Goal: Check status: Check status

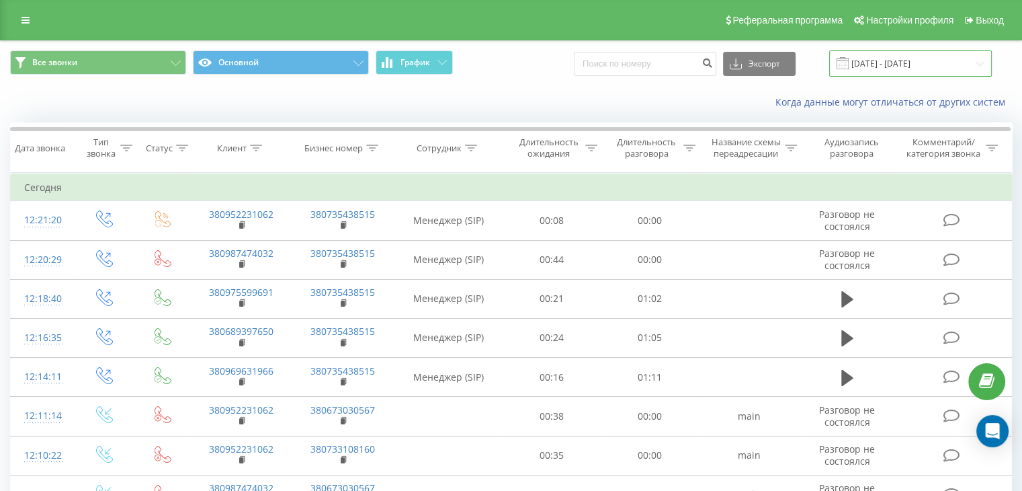
click at [977, 63] on input "[DATE] - [DATE]" at bounding box center [911, 63] width 163 height 26
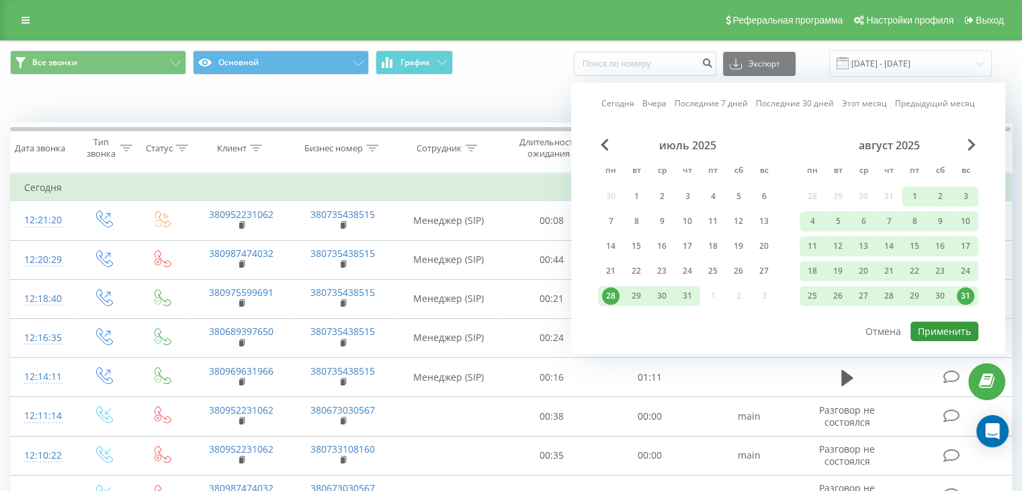
click at [942, 327] on button "Применить" at bounding box center [945, 330] width 68 height 19
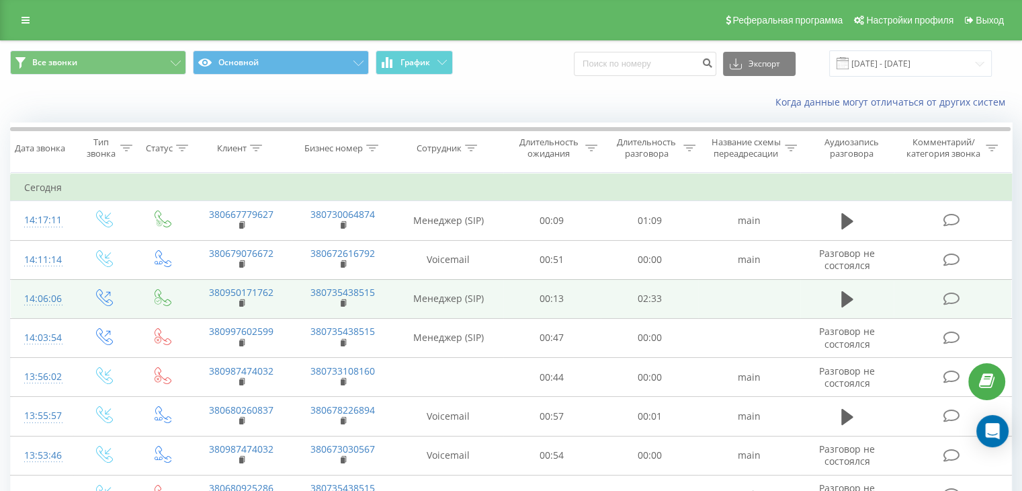
scroll to position [67, 0]
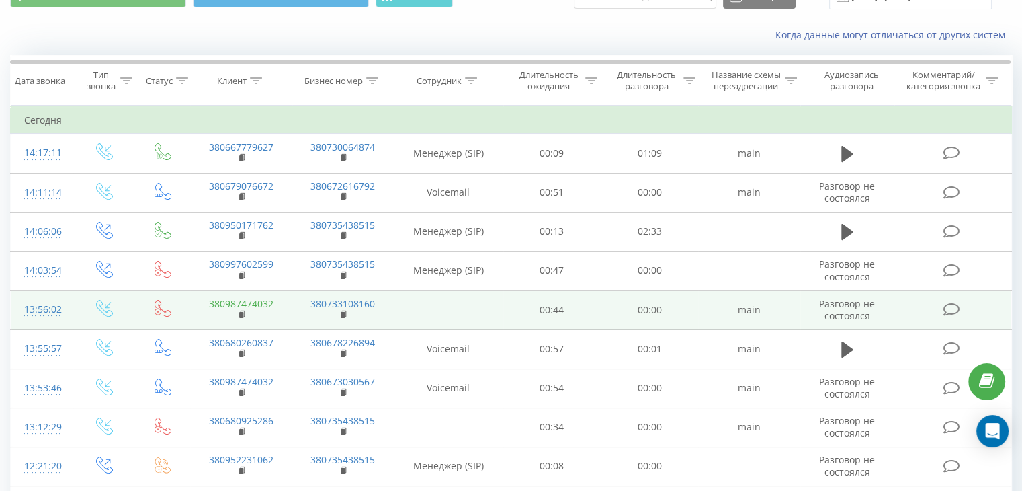
click at [261, 300] on link "380987474032" at bounding box center [241, 303] width 65 height 13
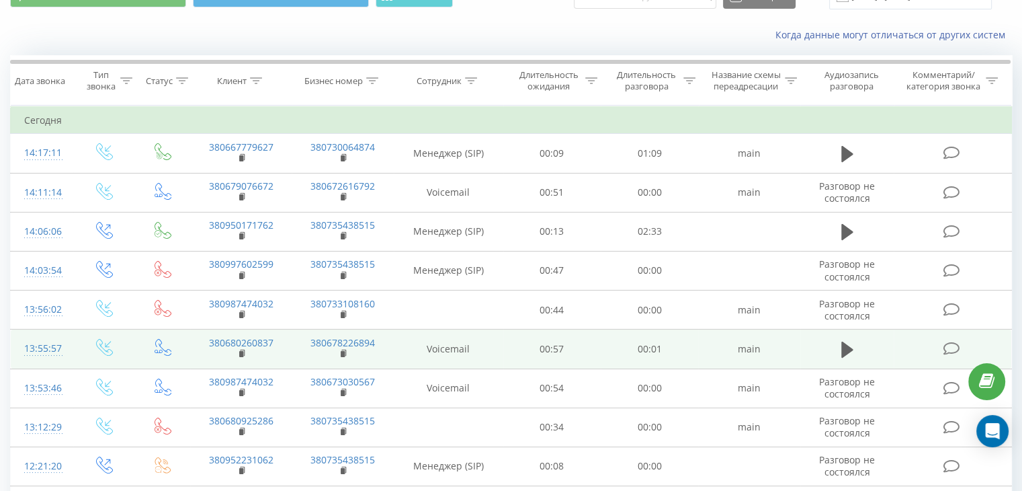
scroll to position [134, 0]
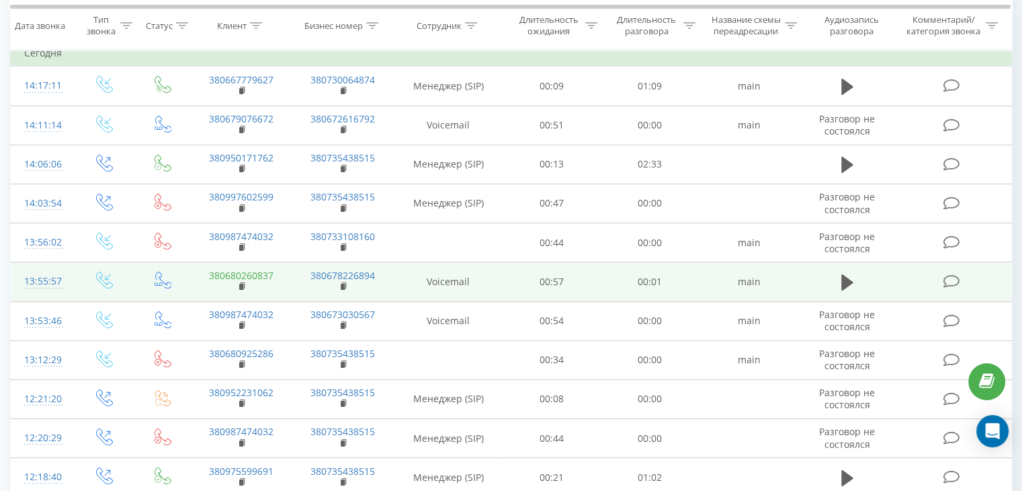
click at [264, 274] on link "380680260837" at bounding box center [241, 275] width 65 height 13
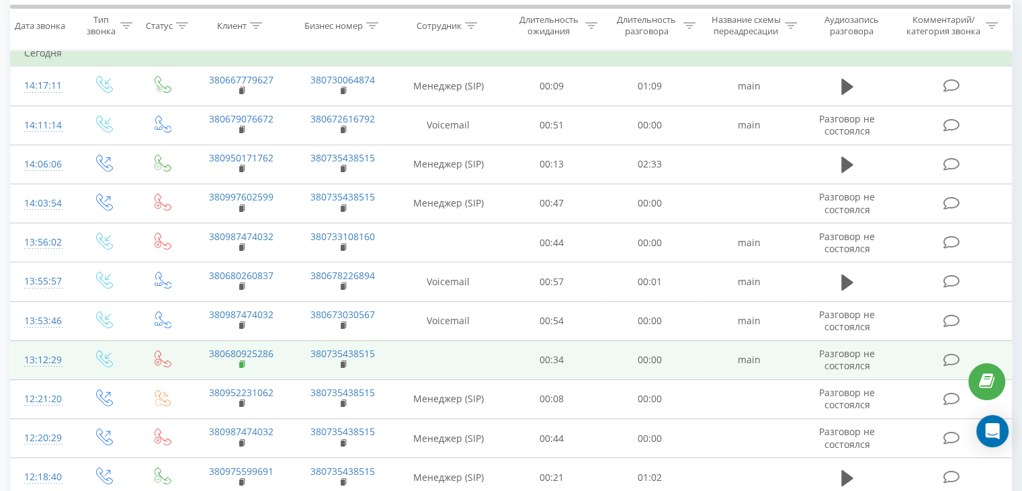
click at [242, 362] on rect at bounding box center [241, 365] width 4 height 6
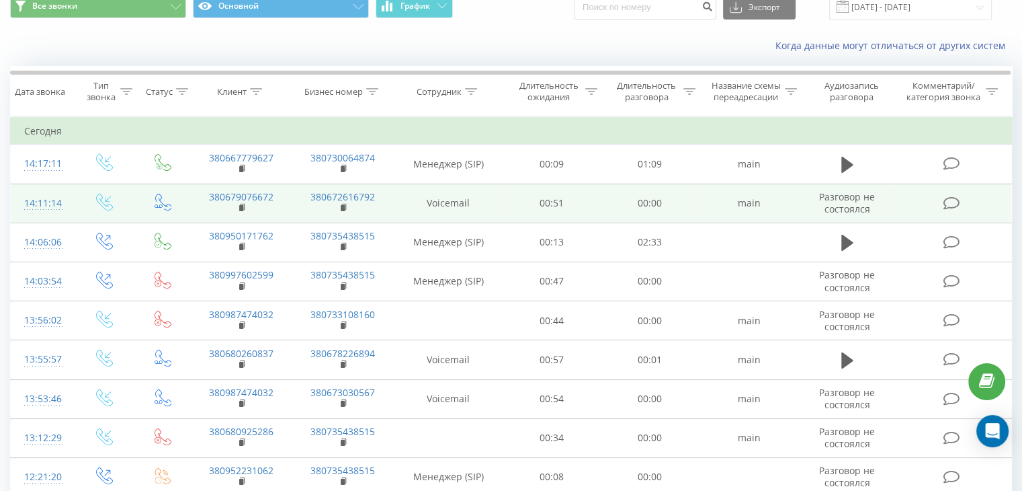
scroll to position [0, 0]
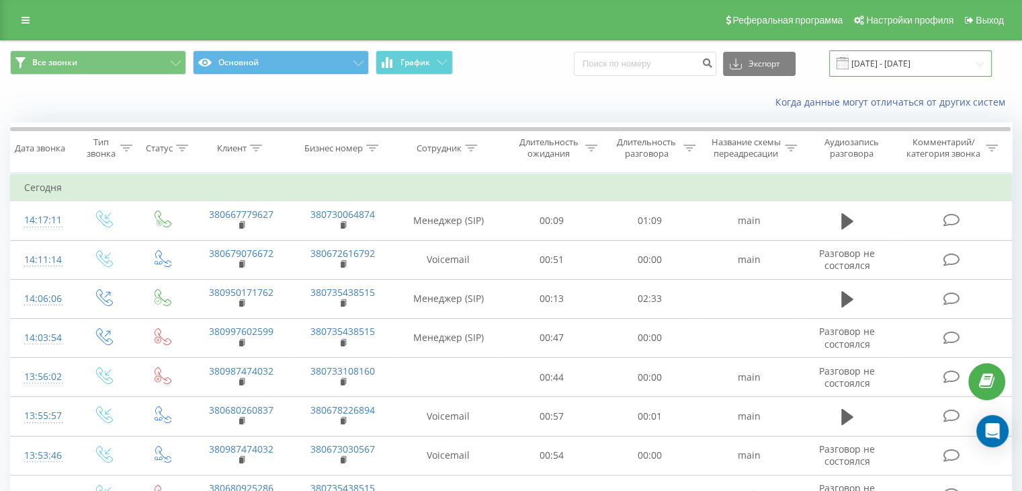
click at [979, 65] on input "[DATE] - [DATE]" at bounding box center [911, 63] width 163 height 26
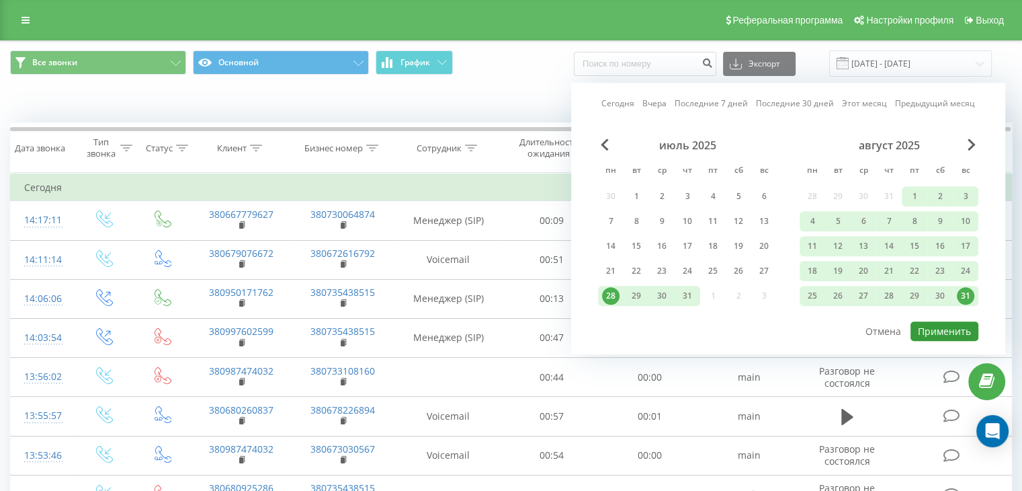
click at [950, 328] on button "Применить" at bounding box center [945, 330] width 68 height 19
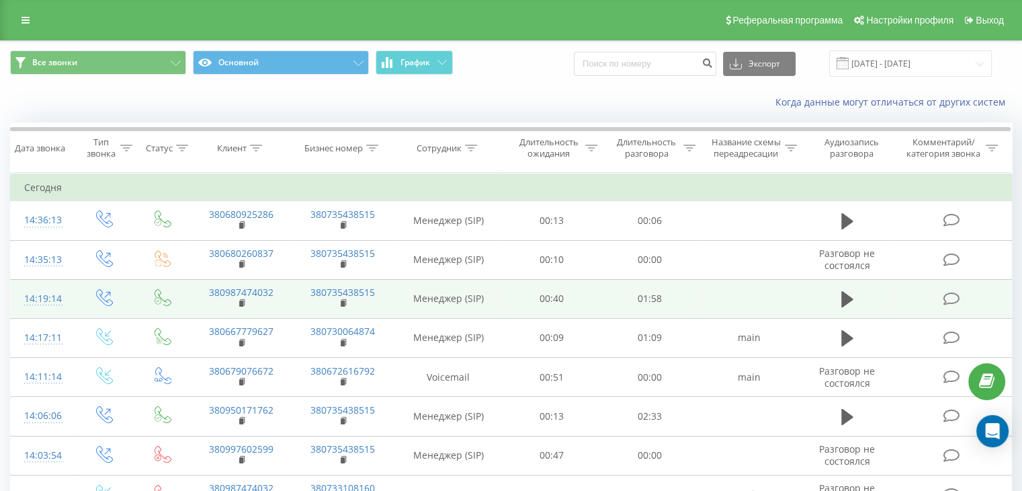
scroll to position [67, 0]
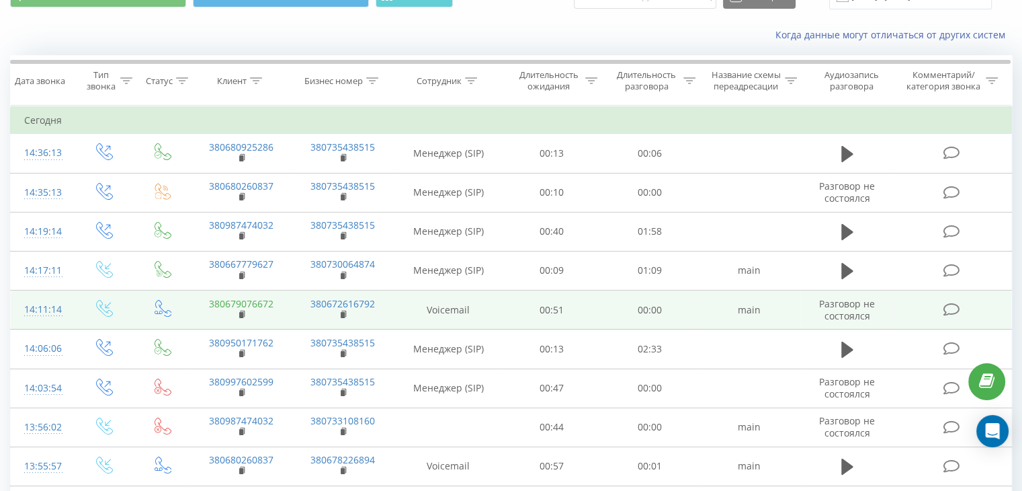
click at [258, 302] on link "380679076672" at bounding box center [241, 303] width 65 height 13
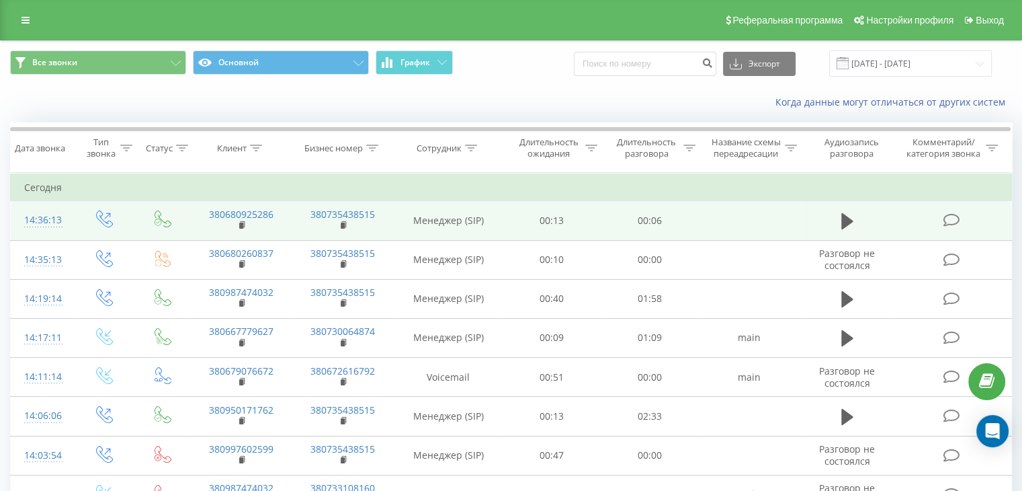
scroll to position [0, 0]
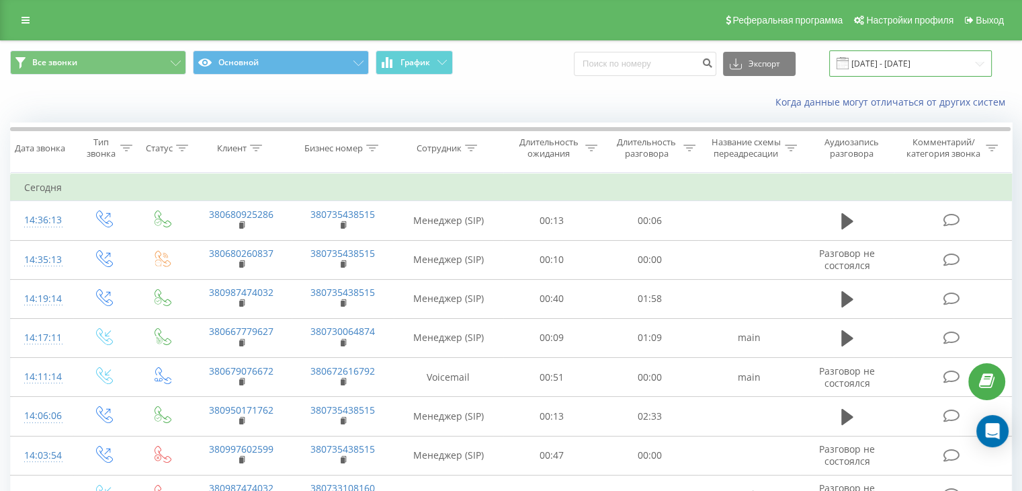
click at [978, 63] on input "[DATE] - [DATE]" at bounding box center [911, 63] width 163 height 26
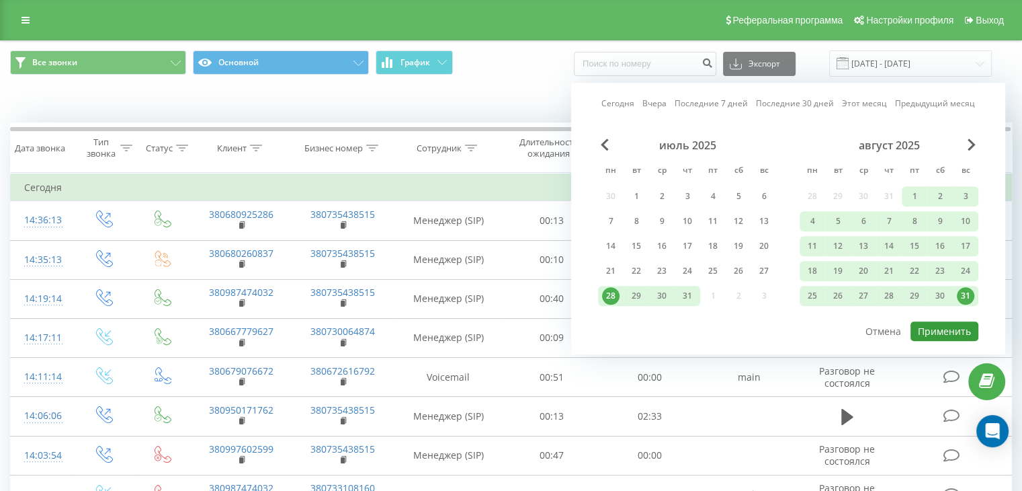
click at [952, 326] on button "Применить" at bounding box center [945, 330] width 68 height 19
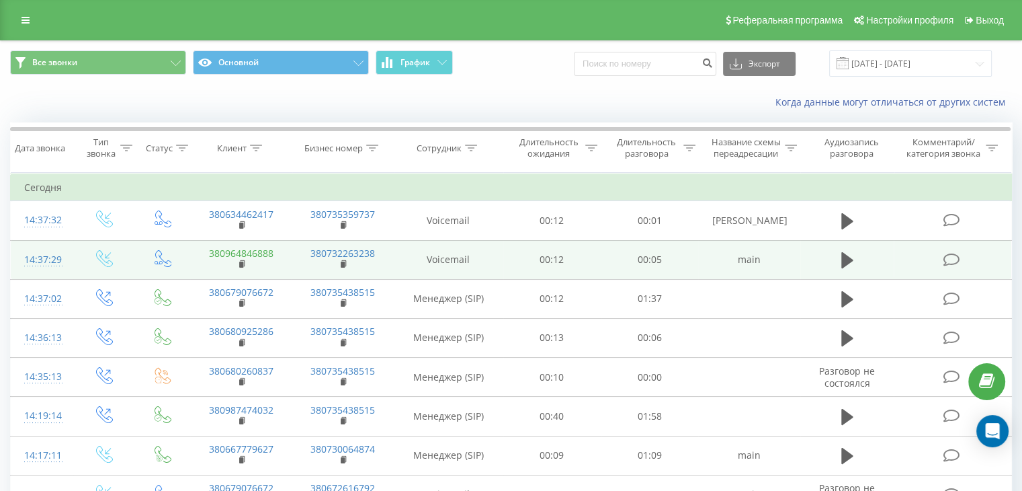
click at [262, 253] on link "380964846888" at bounding box center [241, 253] width 65 height 13
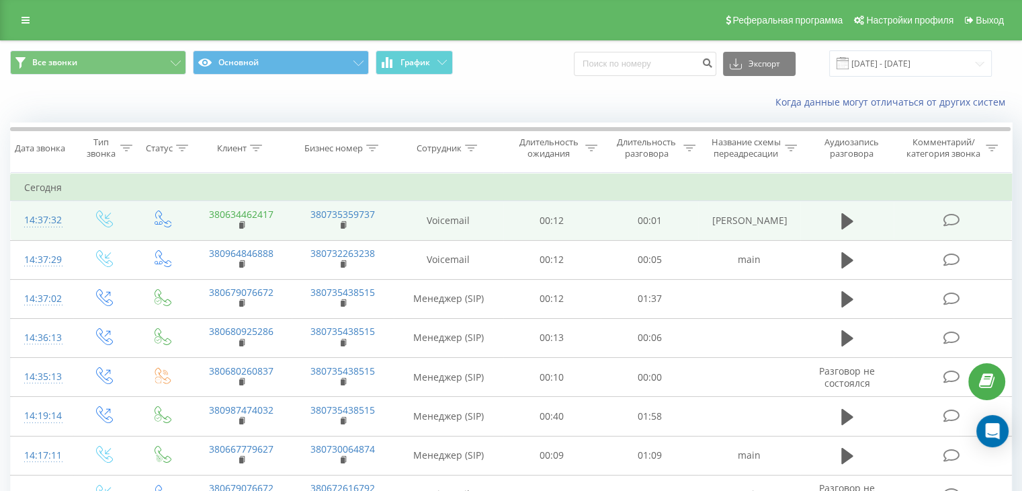
click at [258, 217] on link "380634462417" at bounding box center [241, 214] width 65 height 13
click at [255, 210] on link "380634462417" at bounding box center [241, 214] width 65 height 13
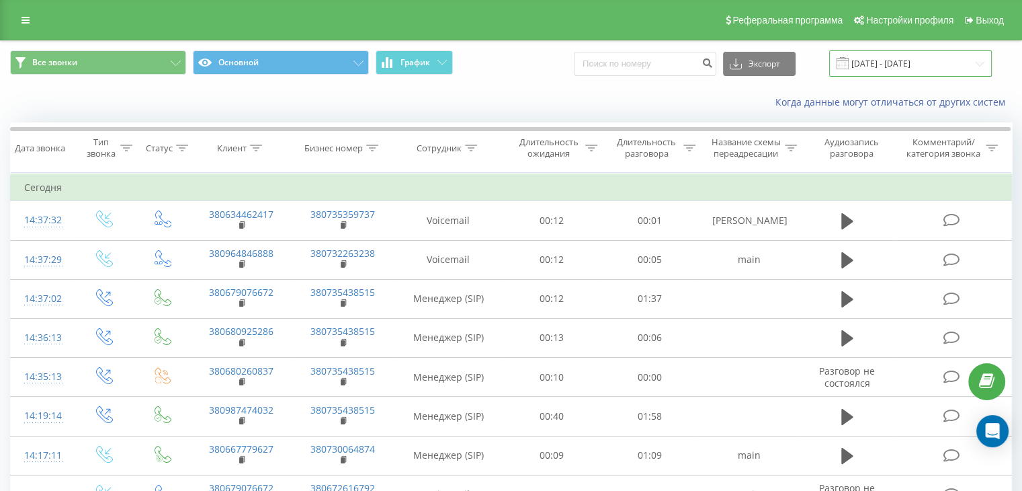
click at [979, 61] on input "[DATE] - [DATE]" at bounding box center [911, 63] width 163 height 26
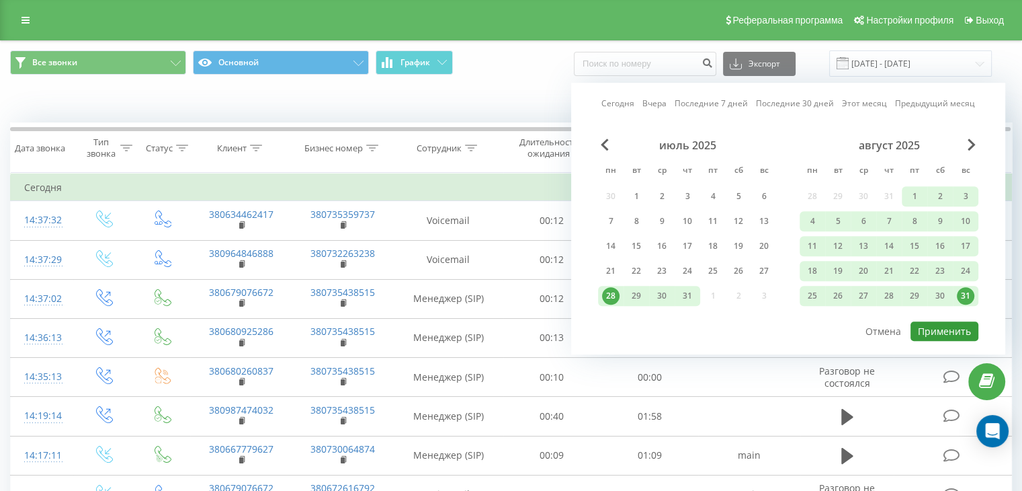
click at [957, 329] on button "Применить" at bounding box center [945, 330] width 68 height 19
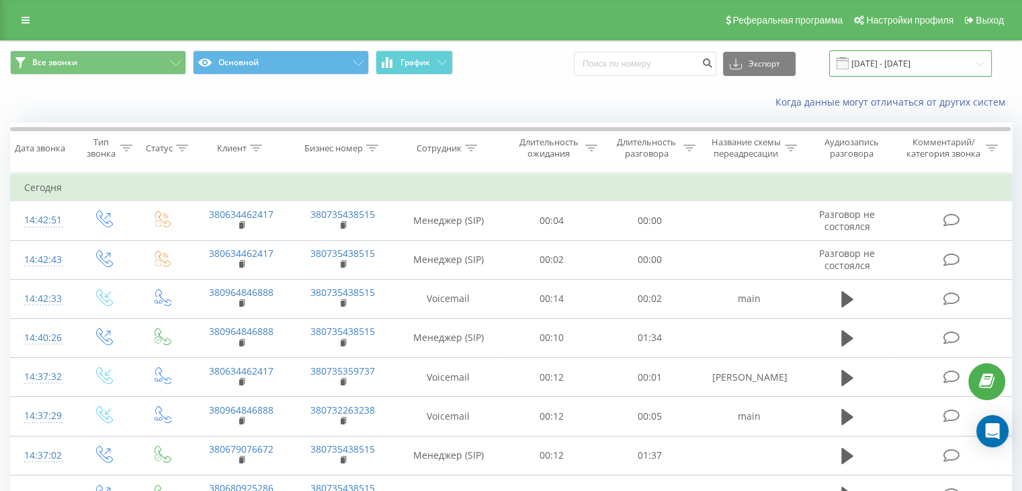
click at [977, 59] on input "[DATE] - [DATE]" at bounding box center [911, 63] width 163 height 26
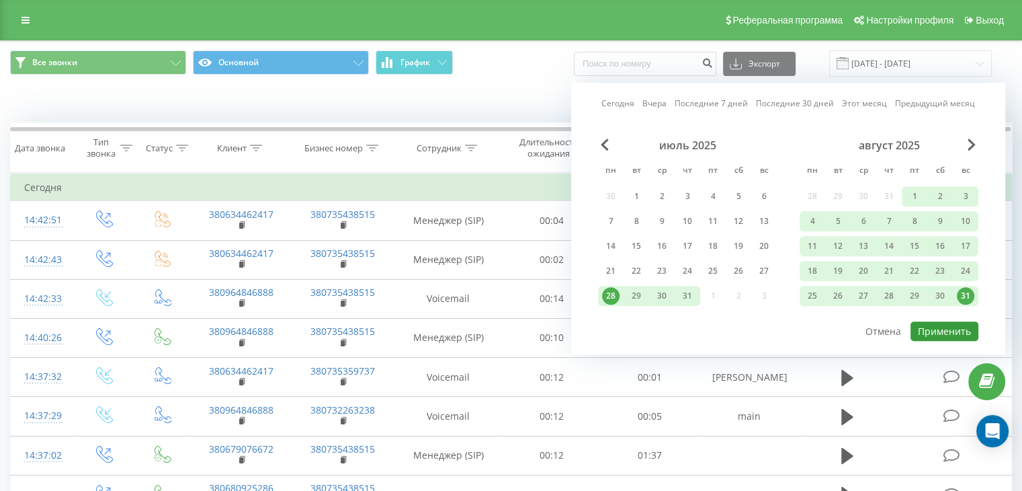
click at [950, 331] on button "Применить" at bounding box center [945, 330] width 68 height 19
